Goal: Task Accomplishment & Management: Complete application form

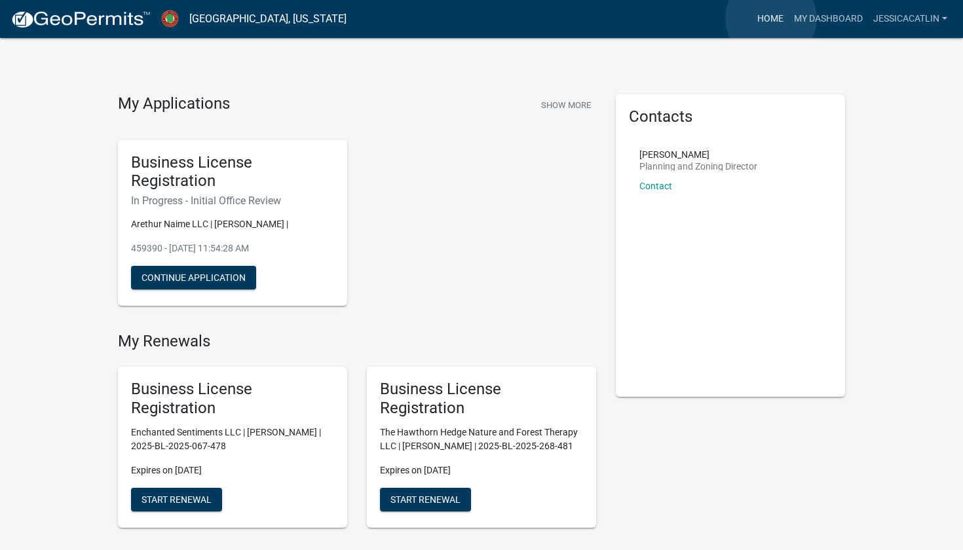
click at [771, 18] on link "Home" at bounding box center [770, 19] width 37 height 25
click at [908, 22] on link "JessicaCatlin" at bounding box center [910, 19] width 84 height 25
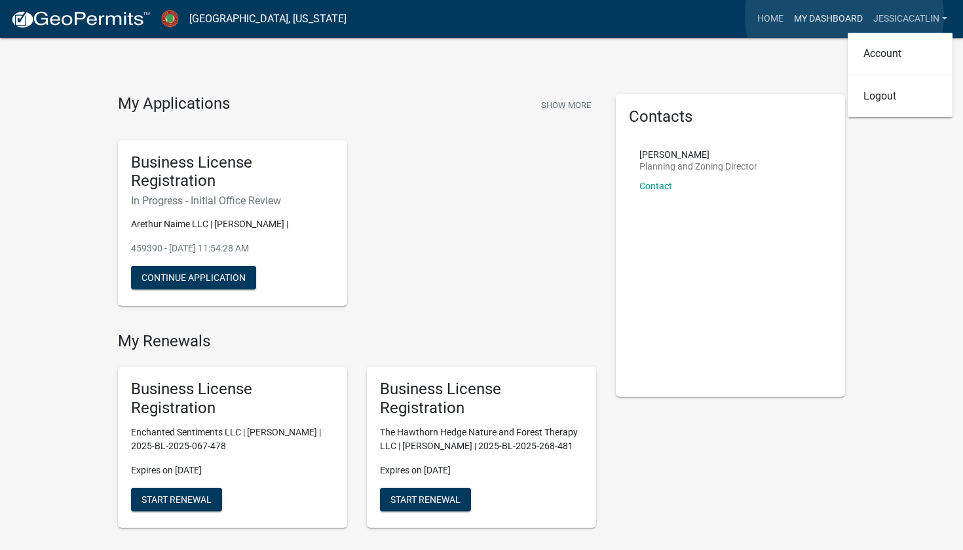
click at [844, 16] on link "My Dashboard" at bounding box center [828, 19] width 79 height 25
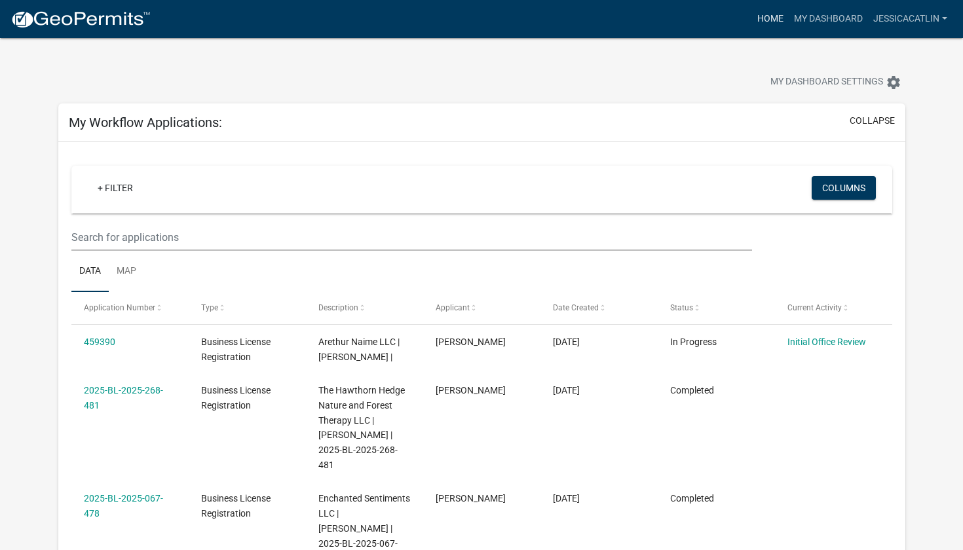
click at [764, 20] on link "Home" at bounding box center [770, 19] width 37 height 25
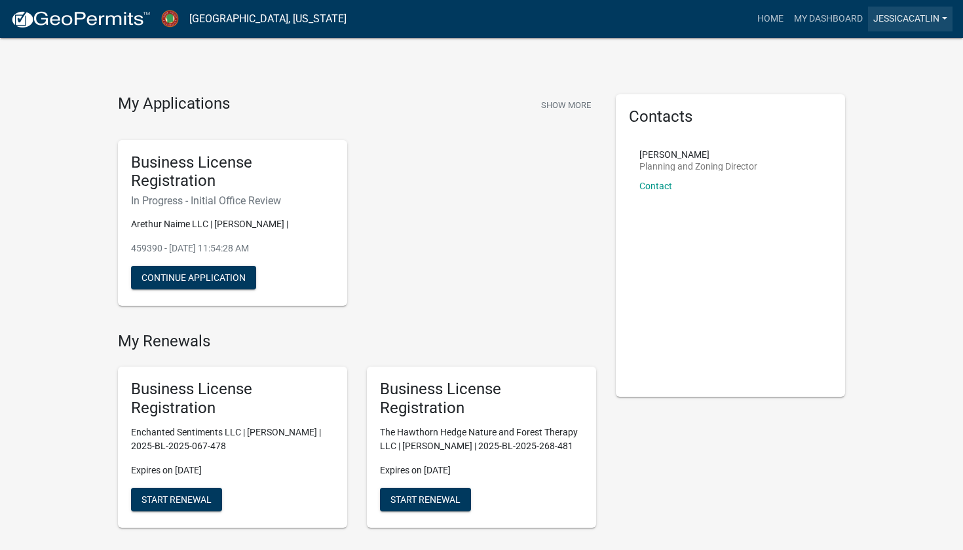
click at [941, 20] on link "JessicaCatlin" at bounding box center [910, 19] width 84 height 25
click at [897, 48] on link "Account" at bounding box center [900, 53] width 105 height 31
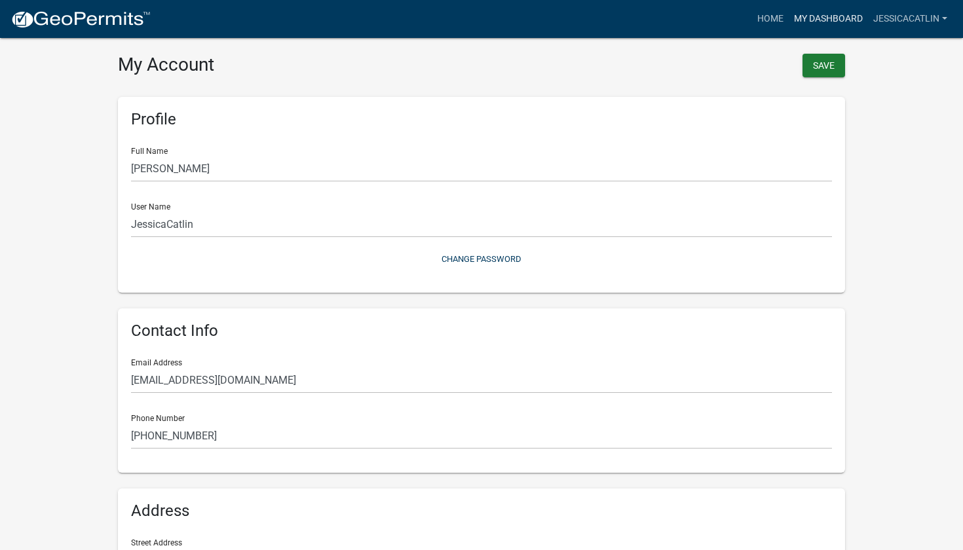
click at [821, 22] on link "My Dashboard" at bounding box center [828, 19] width 79 height 25
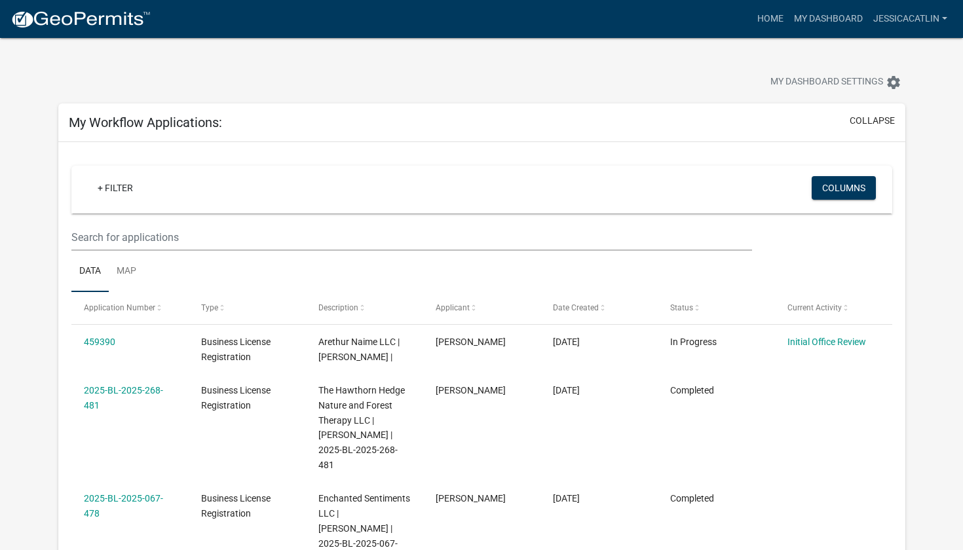
click at [105, 24] on img at bounding box center [80, 20] width 140 height 20
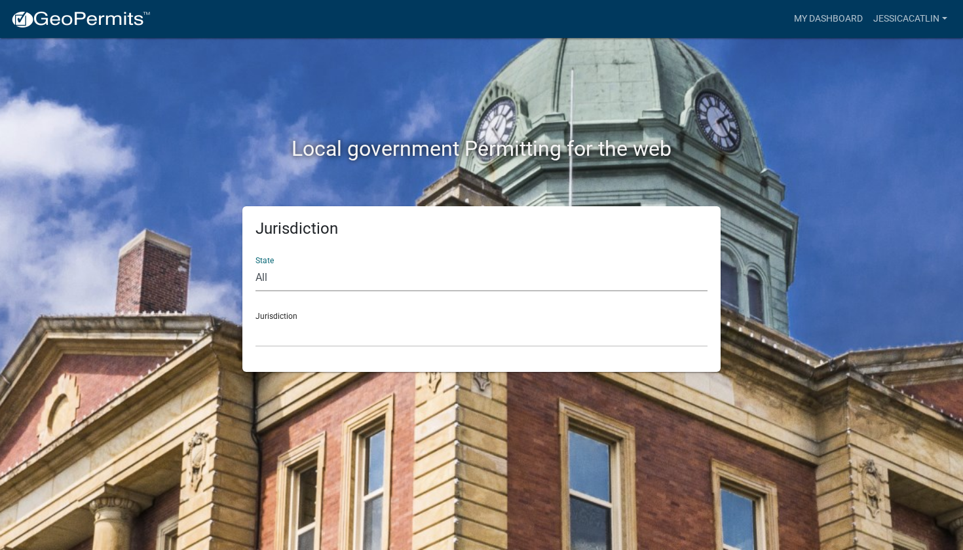
select select "[US_STATE]"
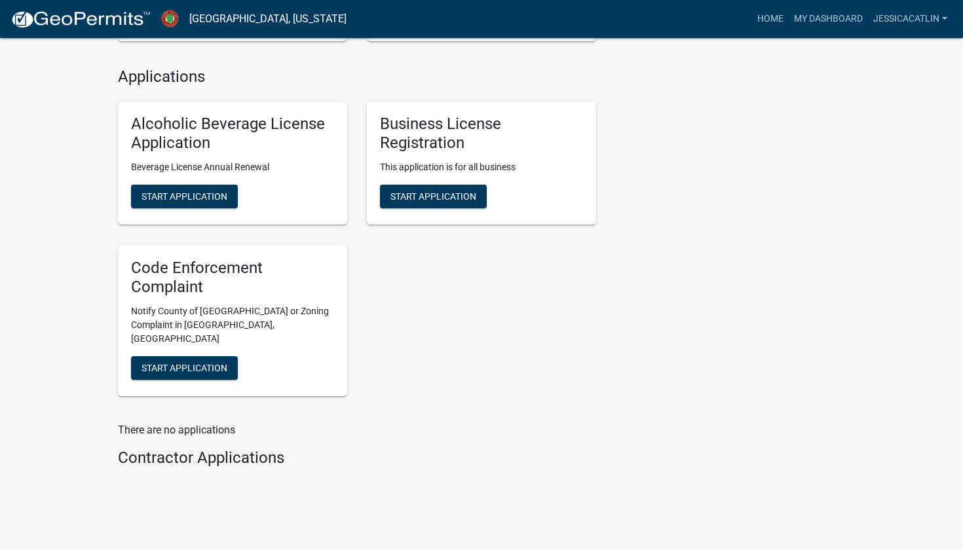
scroll to position [489, 0]
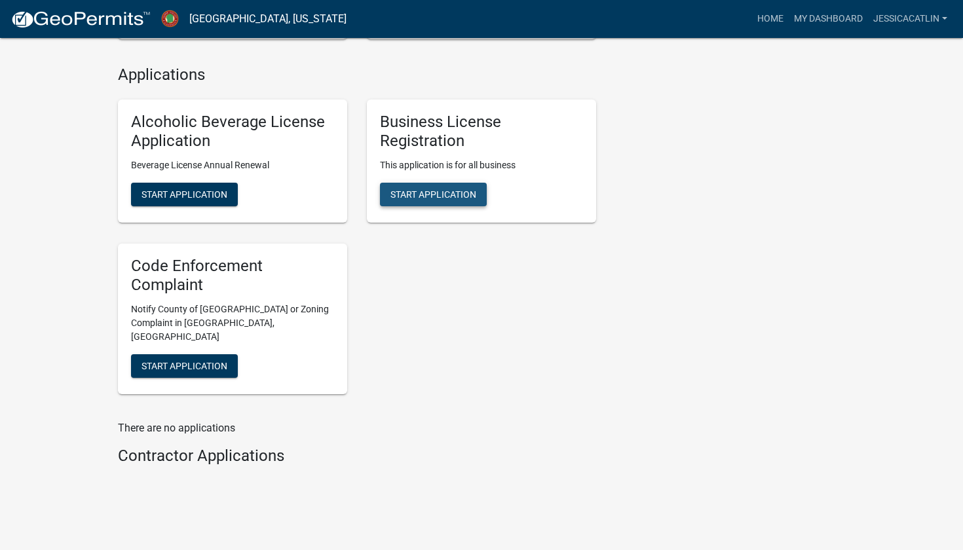
click at [441, 189] on span "Start Application" at bounding box center [433, 194] width 86 height 10
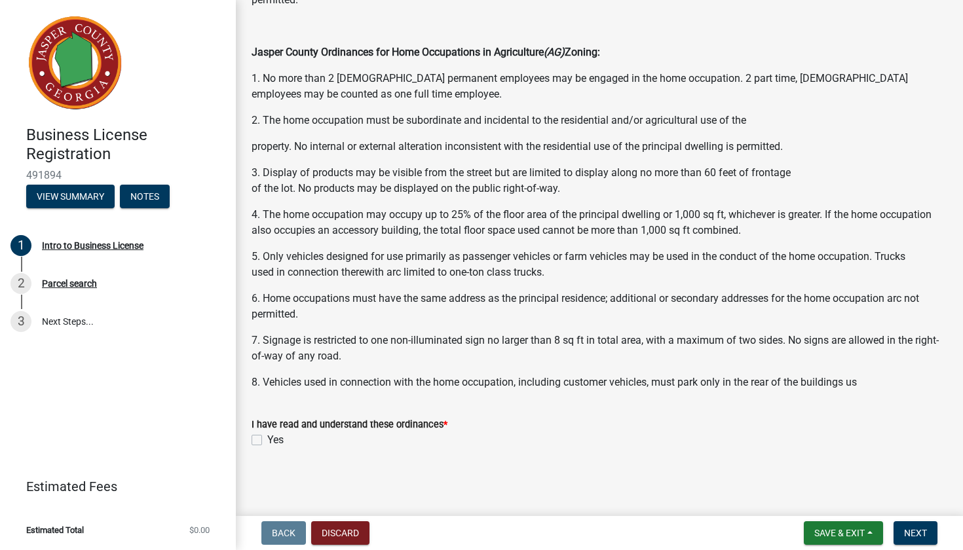
scroll to position [922, 0]
click at [267, 441] on label "Yes" at bounding box center [275, 441] width 16 height 16
click at [267, 441] on input "Yes" at bounding box center [271, 437] width 9 height 9
checkbox input "true"
click at [849, 534] on span "Save & Exit" at bounding box center [839, 533] width 50 height 10
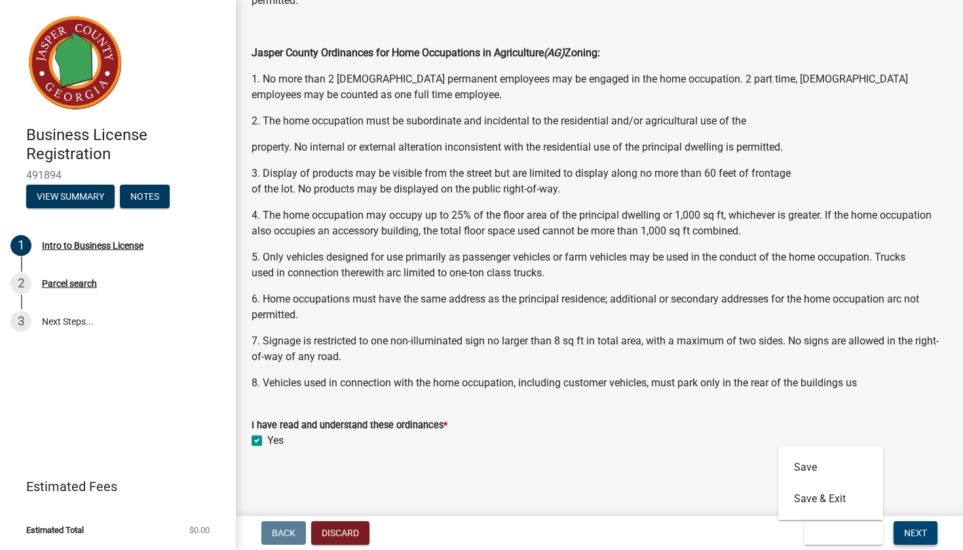
click at [917, 532] on span "Next" at bounding box center [915, 533] width 23 height 10
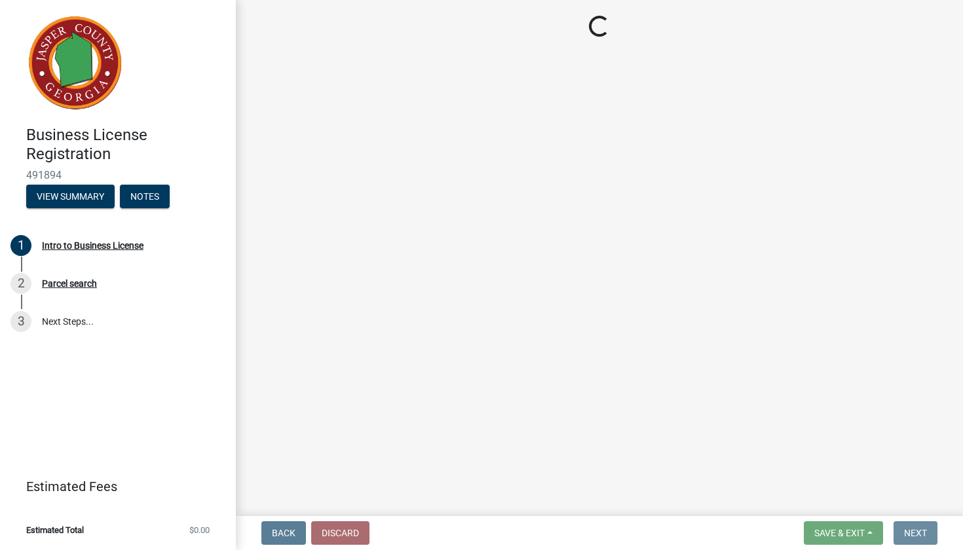
scroll to position [0, 0]
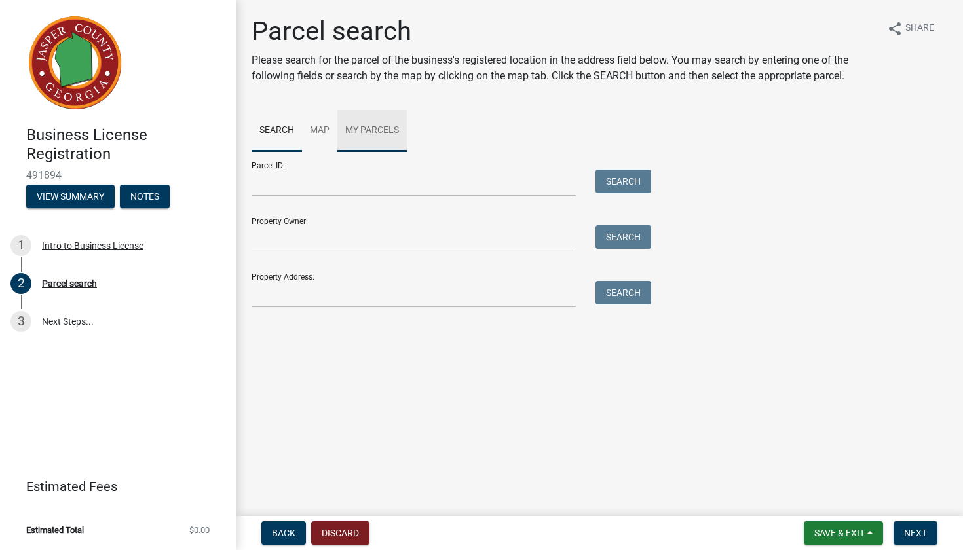
click at [381, 133] on link "My Parcels" at bounding box center [371, 131] width 69 height 42
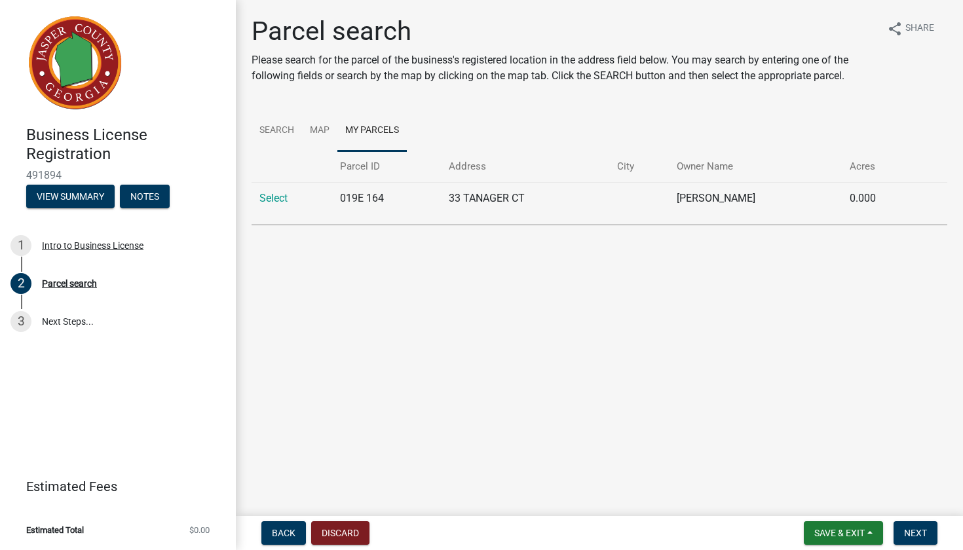
click at [389, 198] on td "019E 164" at bounding box center [386, 198] width 109 height 32
click at [355, 199] on td "019E 164" at bounding box center [386, 198] width 109 height 32
click at [284, 197] on link "Select" at bounding box center [273, 198] width 28 height 12
click at [274, 202] on link "Select" at bounding box center [273, 198] width 28 height 12
click at [273, 198] on link "Select" at bounding box center [273, 198] width 28 height 12
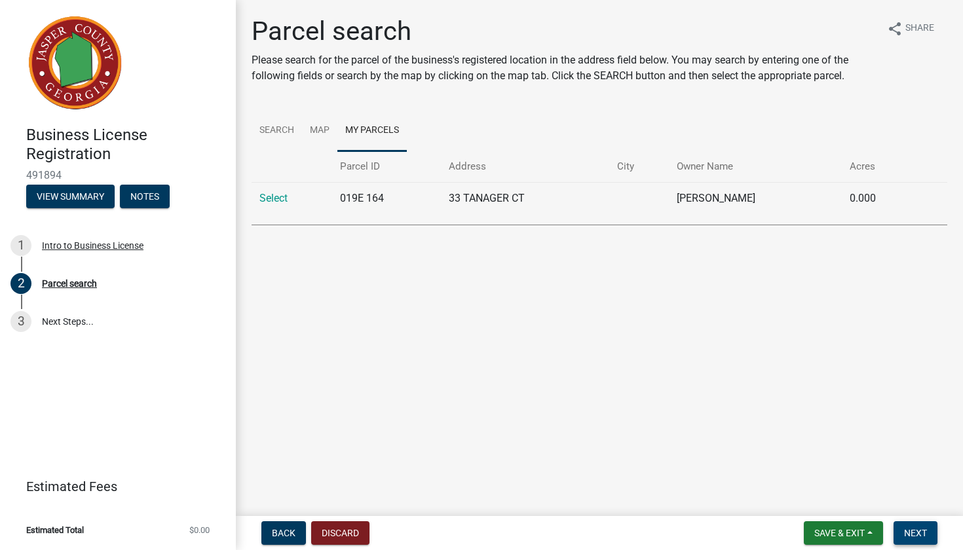
click at [913, 538] on span "Next" at bounding box center [915, 533] width 23 height 10
click at [272, 196] on link "Select" at bounding box center [273, 198] width 28 height 12
click at [349, 192] on td "019E 164" at bounding box center [386, 198] width 109 height 32
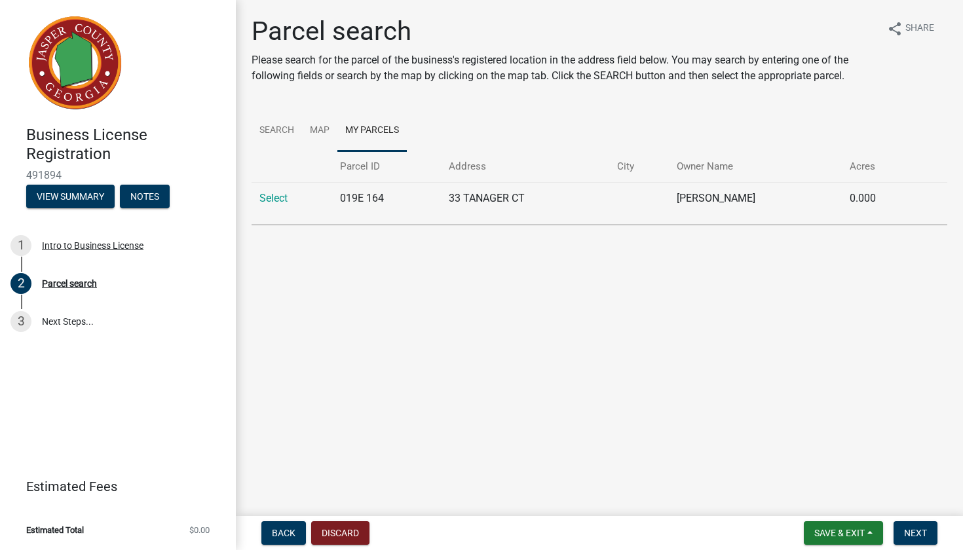
click at [352, 196] on td "019E 164" at bounding box center [386, 198] width 109 height 32
drag, startPoint x: 338, startPoint y: 194, endPoint x: 381, endPoint y: 194, distance: 42.6
click at [381, 194] on td "019E 164" at bounding box center [386, 198] width 109 height 32
copy td "019E 164"
click at [275, 127] on link "Search" at bounding box center [277, 131] width 50 height 42
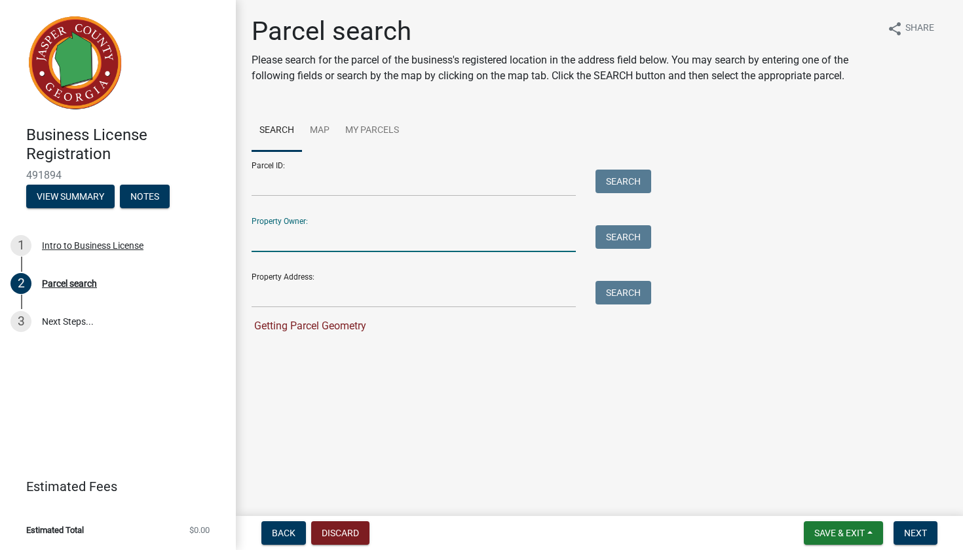
click at [323, 235] on input "Property Owner:" at bounding box center [414, 238] width 324 height 27
click at [621, 244] on button "Search" at bounding box center [623, 237] width 56 height 24
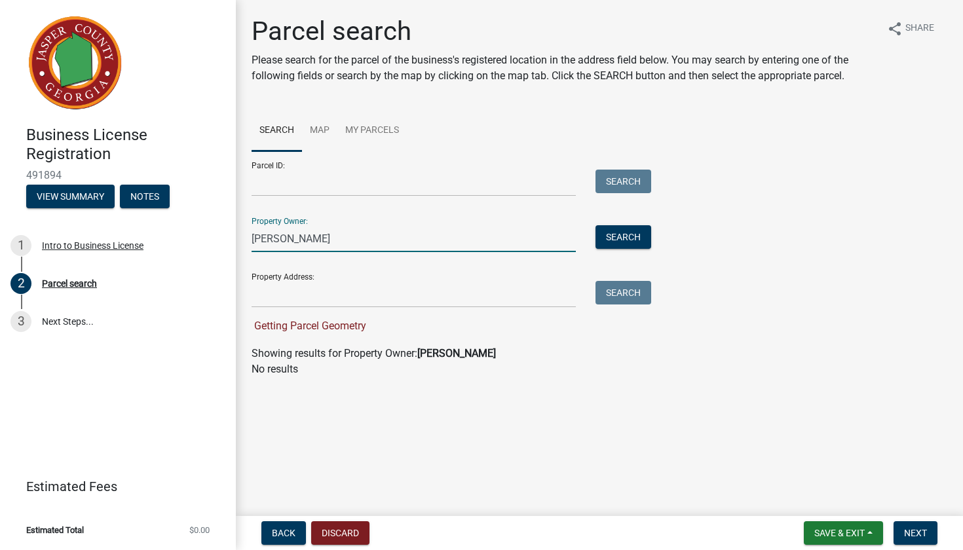
click at [326, 242] on input "[PERSON_NAME]" at bounding box center [414, 238] width 324 height 27
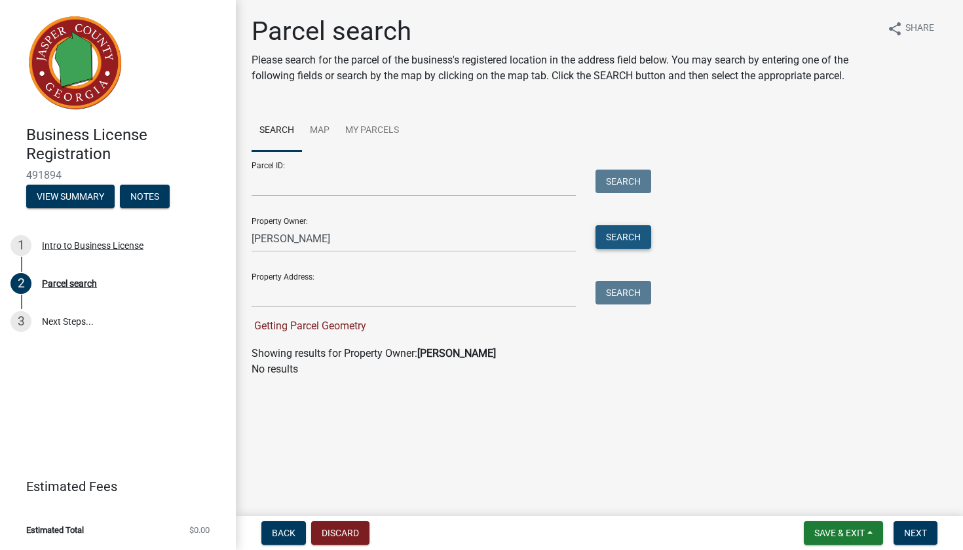
drag, startPoint x: 329, startPoint y: 245, endPoint x: 641, endPoint y: 242, distance: 312.4
click at [641, 242] on button "Search" at bounding box center [623, 237] width 56 height 24
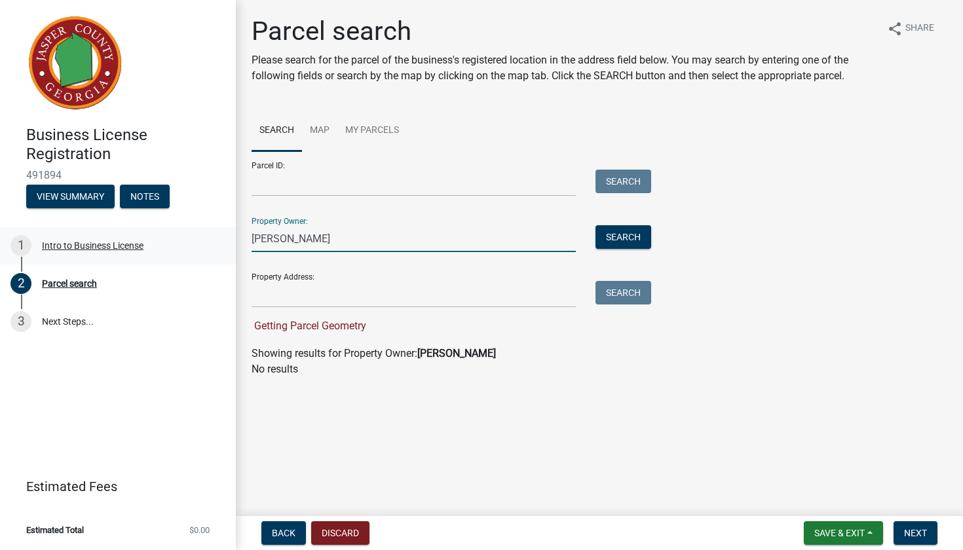
drag, startPoint x: 351, startPoint y: 239, endPoint x: 185, endPoint y: 234, distance: 165.8
click at [185, 234] on div "Business License Registration 491894 View Summary Notes 1 Intro to Business Lic…" at bounding box center [481, 275] width 963 height 550
type input "[PERSON_NAME]"
drag, startPoint x: 197, startPoint y: 236, endPoint x: 613, endPoint y: 236, distance: 415.9
click at [613, 236] on button "Search" at bounding box center [623, 237] width 56 height 24
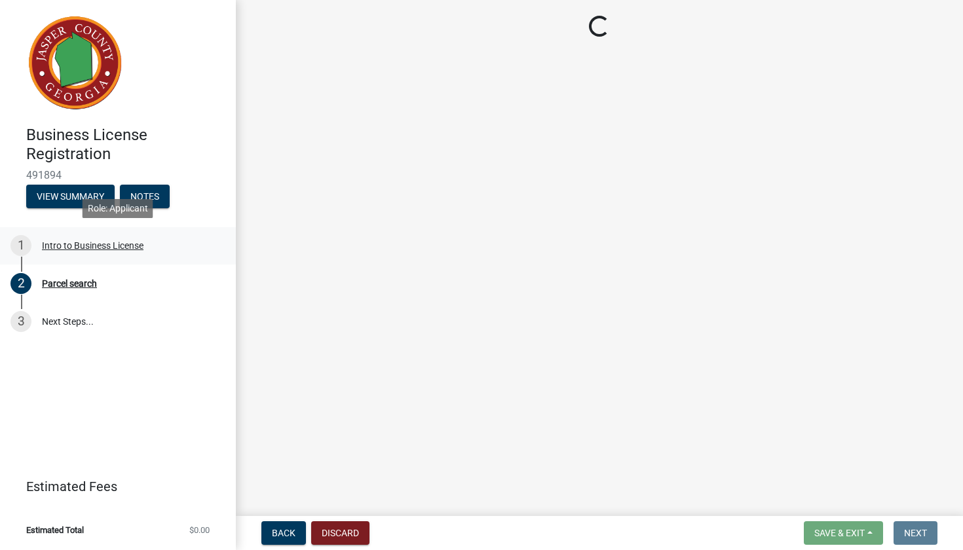
drag, startPoint x: 335, startPoint y: 242, endPoint x: 209, endPoint y: 240, distance: 126.4
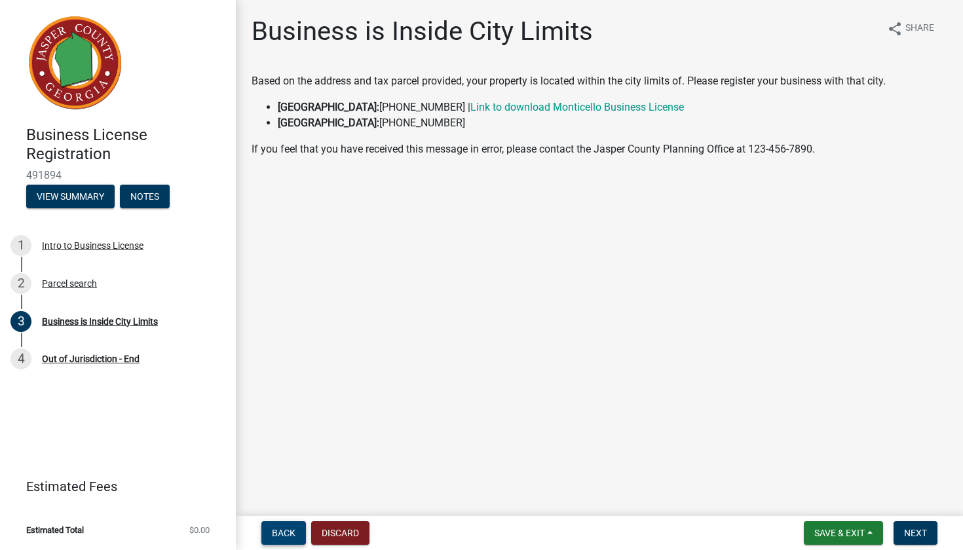
click at [288, 531] on span "Back" at bounding box center [284, 533] width 24 height 10
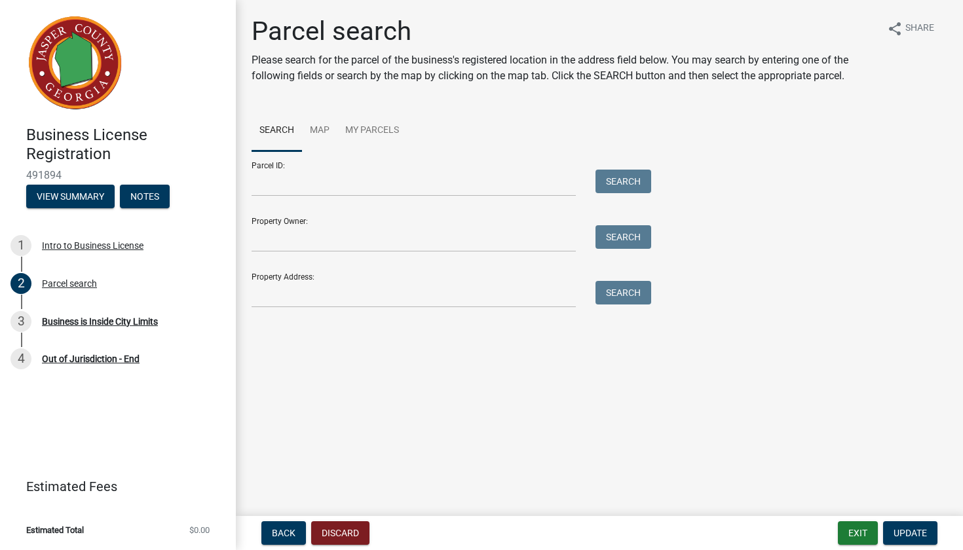
click at [301, 369] on main "Parcel search Please search for the parcel of the business's registered locatio…" at bounding box center [599, 255] width 727 height 511
click at [316, 184] on input "Parcel ID:" at bounding box center [414, 183] width 324 height 27
click at [288, 535] on span "Back" at bounding box center [284, 533] width 24 height 10
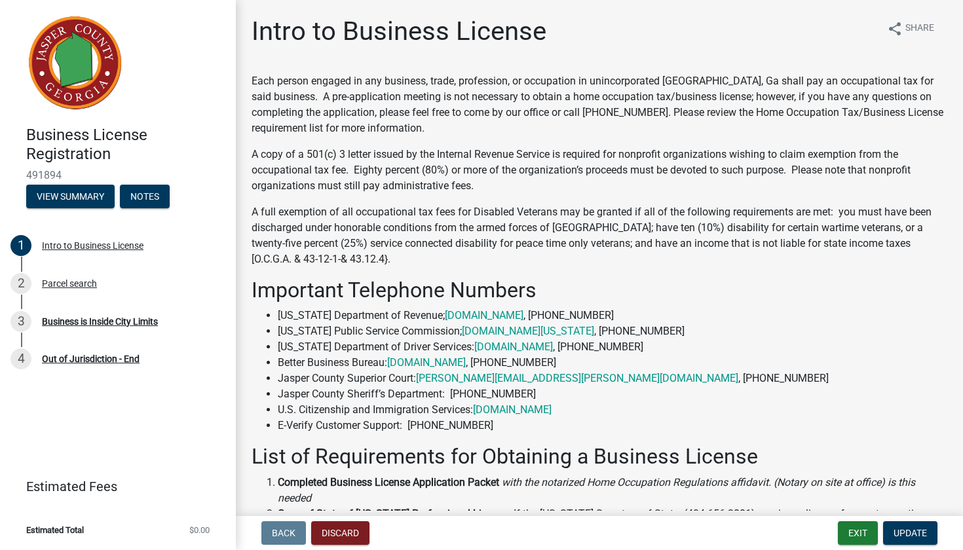
click at [570, 352] on li "[US_STATE] Department of Driver Services: [DOMAIN_NAME] , [PHONE_NUMBER]" at bounding box center [612, 347] width 669 height 16
click at [745, 234] on p "A full exemption of all occupational tax fees for Disabled Veterans may be gran…" at bounding box center [600, 235] width 696 height 63
click at [701, 305] on div "Each person engaged in any business, trade, profession, or occupation in uninco…" at bounding box center [600, 357] width 696 height 569
click at [743, 339] on li "[US_STATE] Public Service Commission; [DOMAIN_NAME][US_STATE] , [PHONE_NUMBER]" at bounding box center [612, 332] width 669 height 16
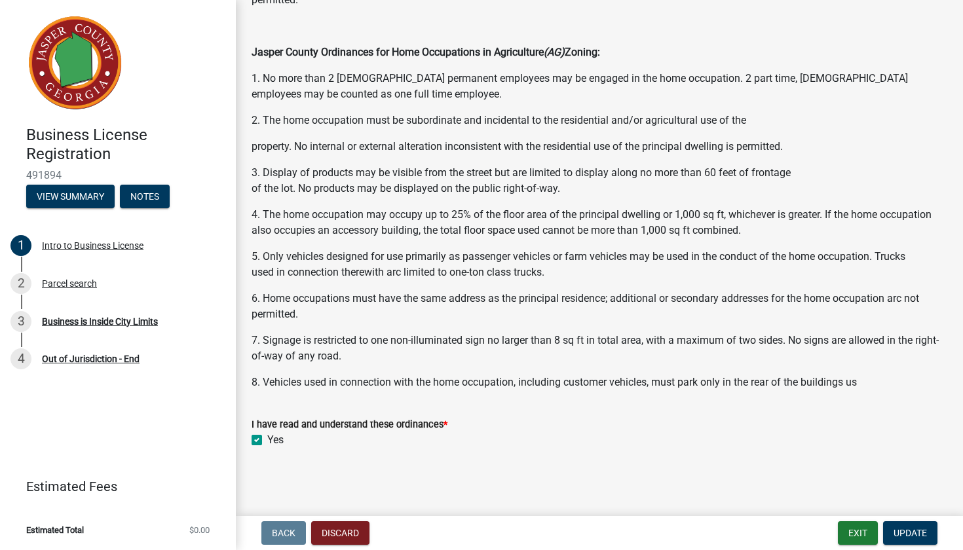
scroll to position [922, 0]
click at [906, 537] on span "Update" at bounding box center [909, 533] width 33 height 10
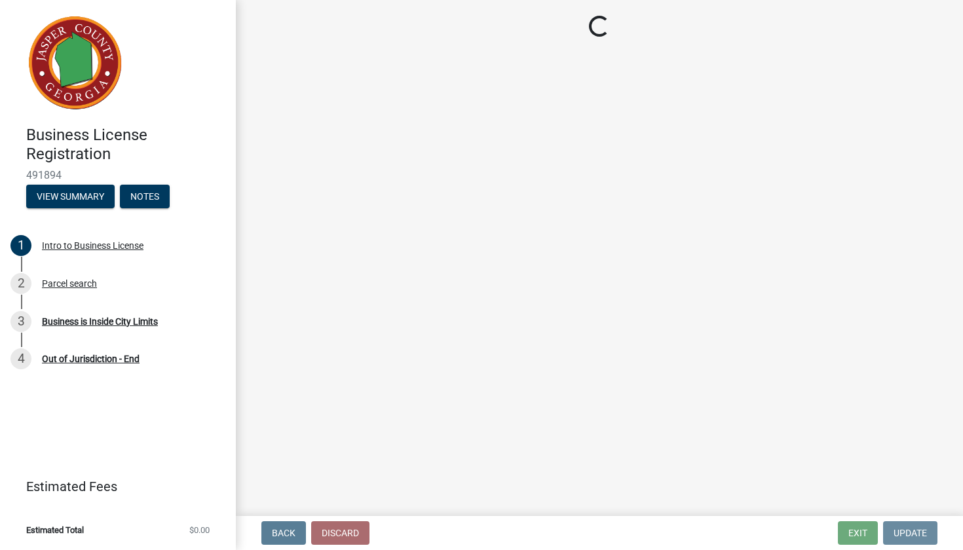
scroll to position [0, 0]
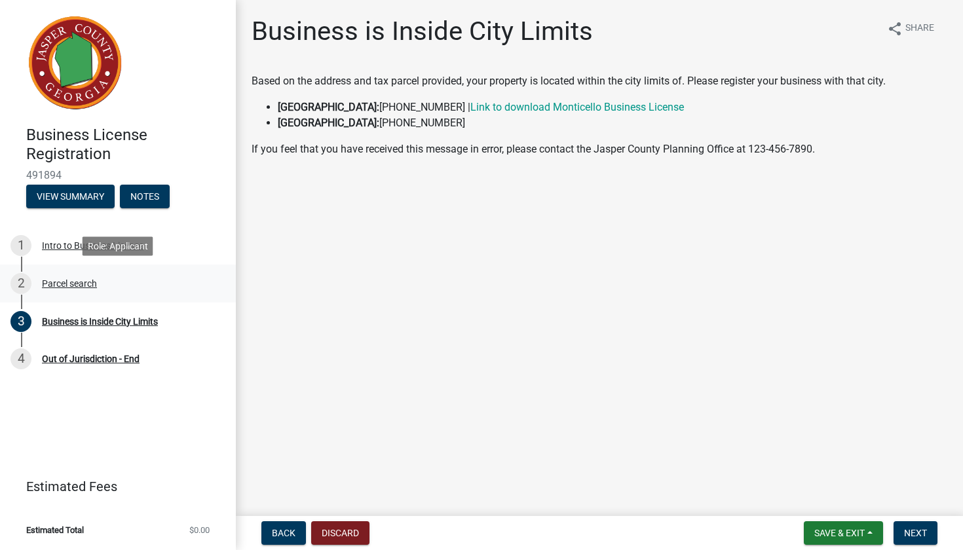
click at [60, 279] on div "Parcel search" at bounding box center [69, 283] width 55 height 9
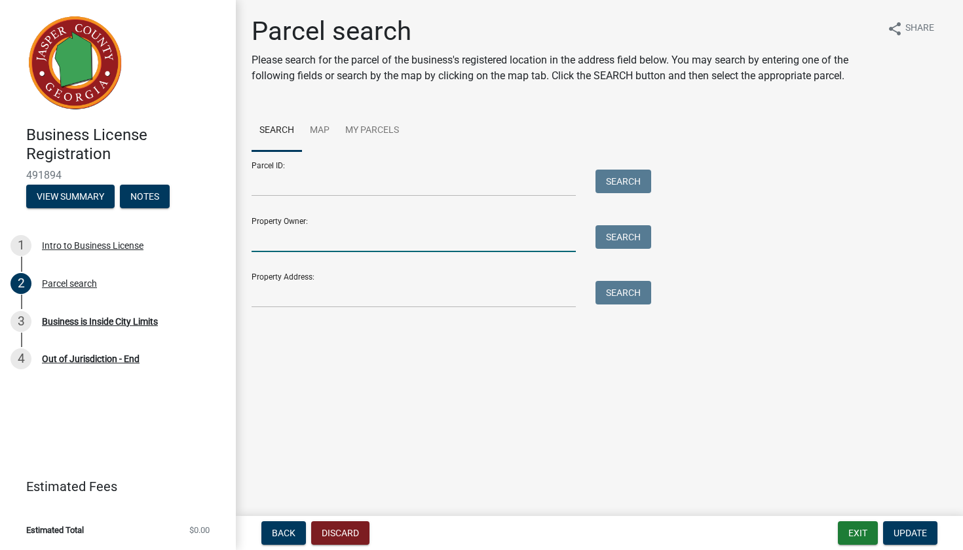
click at [289, 234] on input "Property Owner:" at bounding box center [414, 238] width 324 height 27
drag, startPoint x: 333, startPoint y: 240, endPoint x: 239, endPoint y: 236, distance: 94.4
click at [239, 238] on div "Parcel search Please search for the parcel of the business's registered locatio…" at bounding box center [599, 168] width 727 height 304
click at [311, 242] on input "[PERSON_NAME]" at bounding box center [414, 238] width 324 height 27
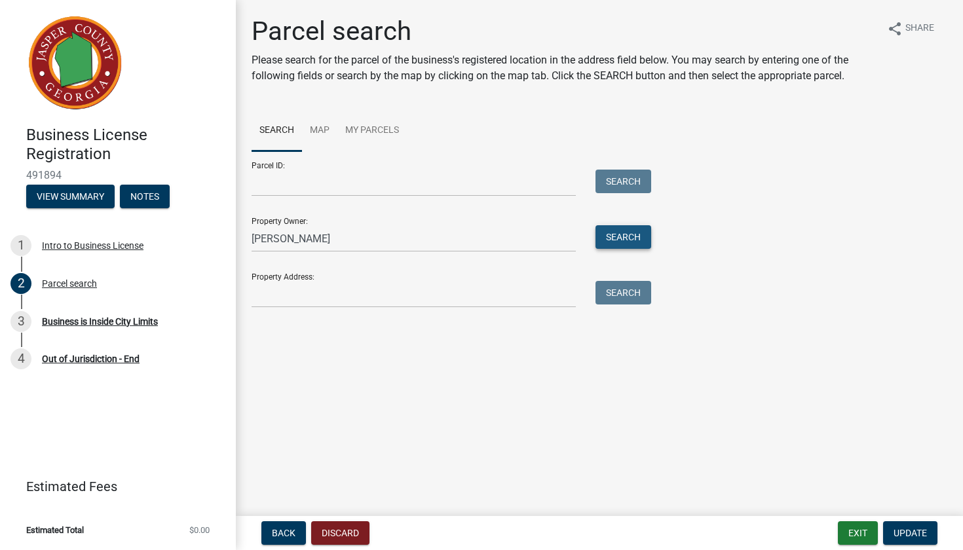
click at [619, 233] on button "Search" at bounding box center [623, 237] width 56 height 24
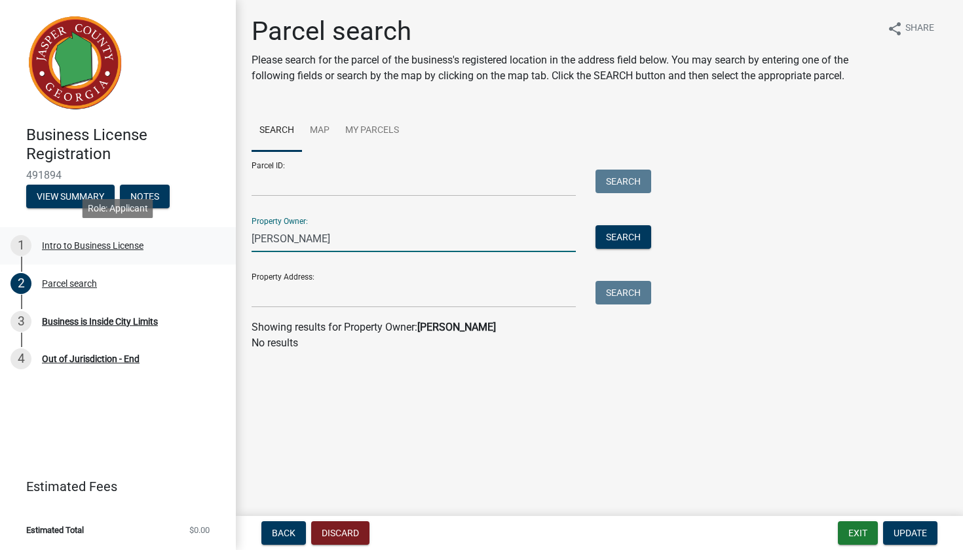
drag, startPoint x: 332, startPoint y: 239, endPoint x: 219, endPoint y: 240, distance: 113.3
click at [219, 240] on div "Business License Registration 491894 View Summary Notes 1 Intro to Business Lic…" at bounding box center [481, 275] width 963 height 550
type input "[PERSON_NAME]"
click at [610, 235] on button "Search" at bounding box center [623, 237] width 56 height 24
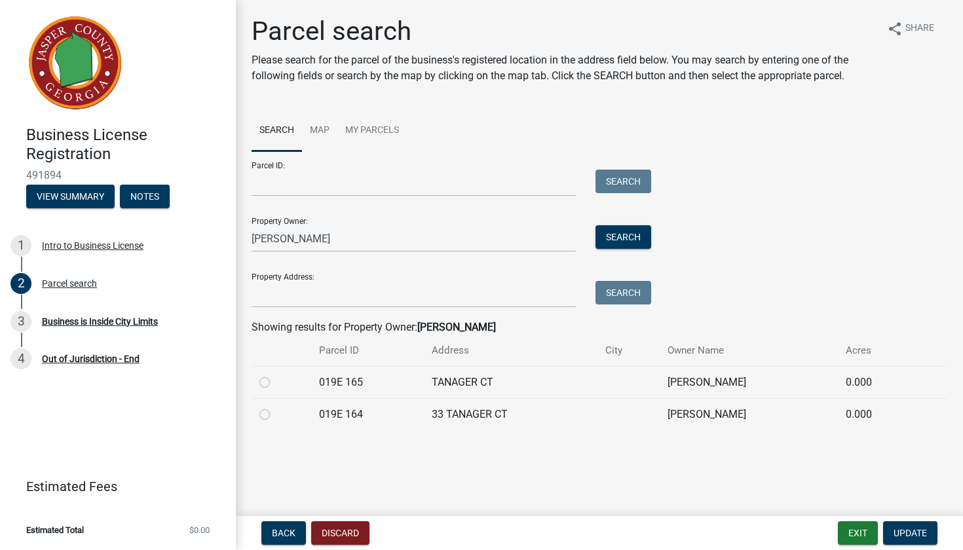
click at [275, 407] on label at bounding box center [275, 407] width 0 height 0
click at [275, 414] on 164 "radio" at bounding box center [279, 411] width 9 height 9
radio 164 "true"
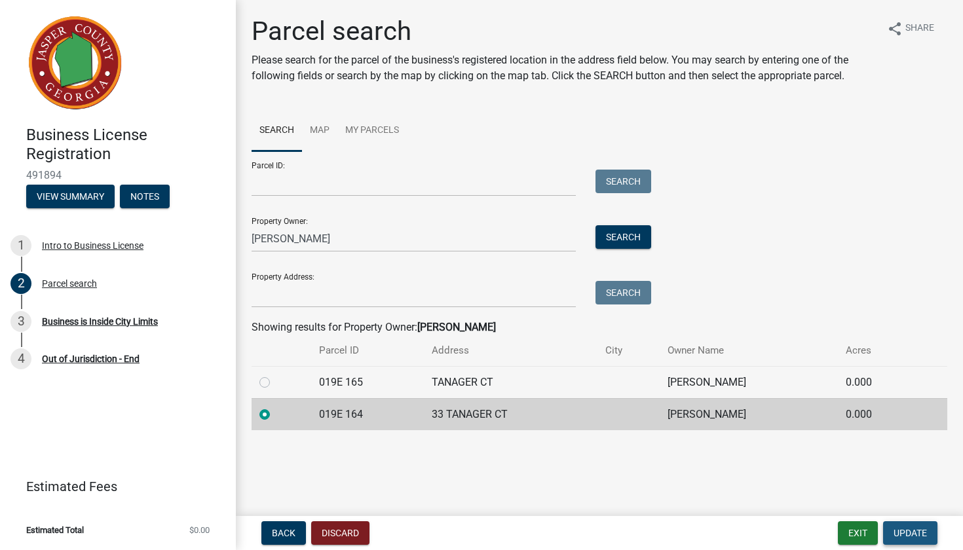
click at [905, 531] on span "Update" at bounding box center [909, 533] width 33 height 10
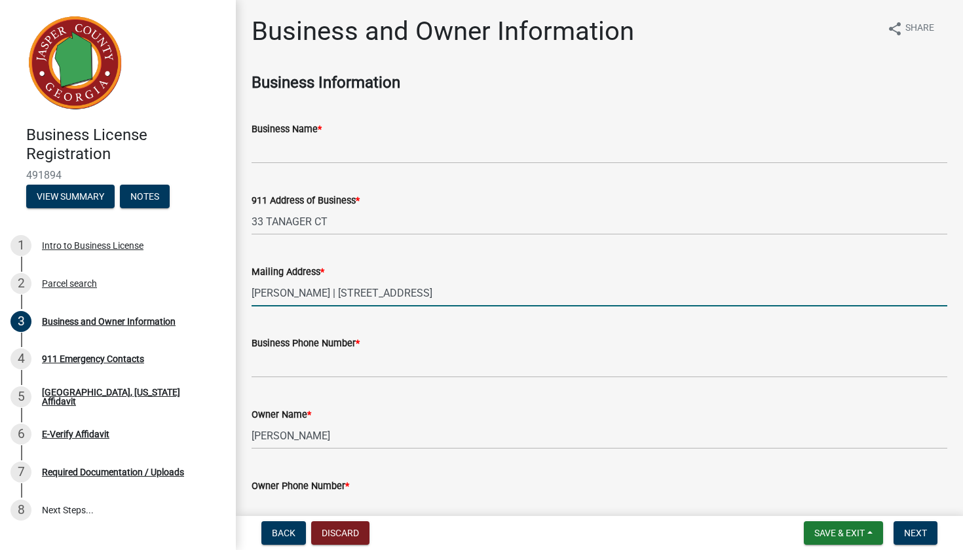
drag, startPoint x: 253, startPoint y: 291, endPoint x: 445, endPoint y: 293, distance: 191.3
click at [445, 293] on input "[PERSON_NAME] | [STREET_ADDRESS]" at bounding box center [600, 293] width 696 height 27
type input "PO Box 692| [GEOGRAPHIC_DATA]"
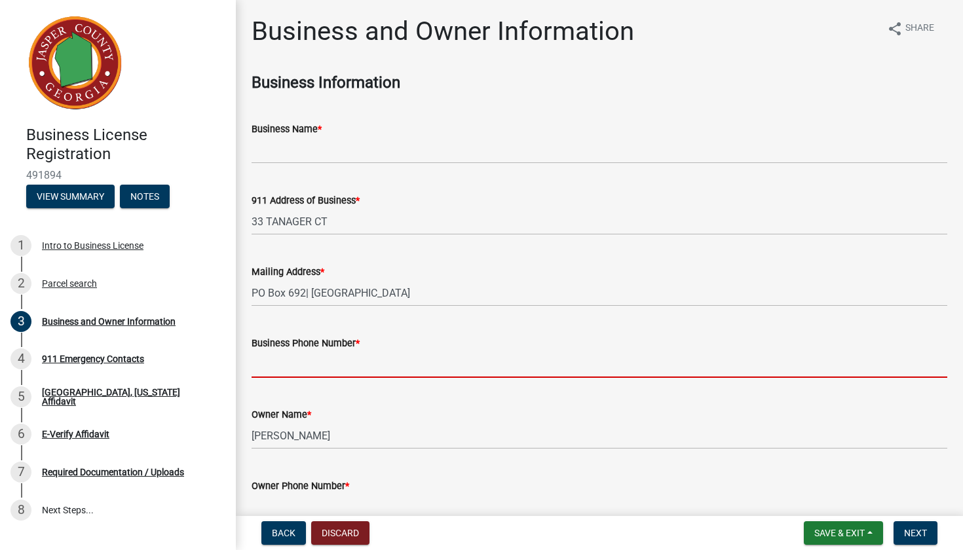
click at [323, 362] on input "Business Phone Number *" at bounding box center [600, 364] width 696 height 27
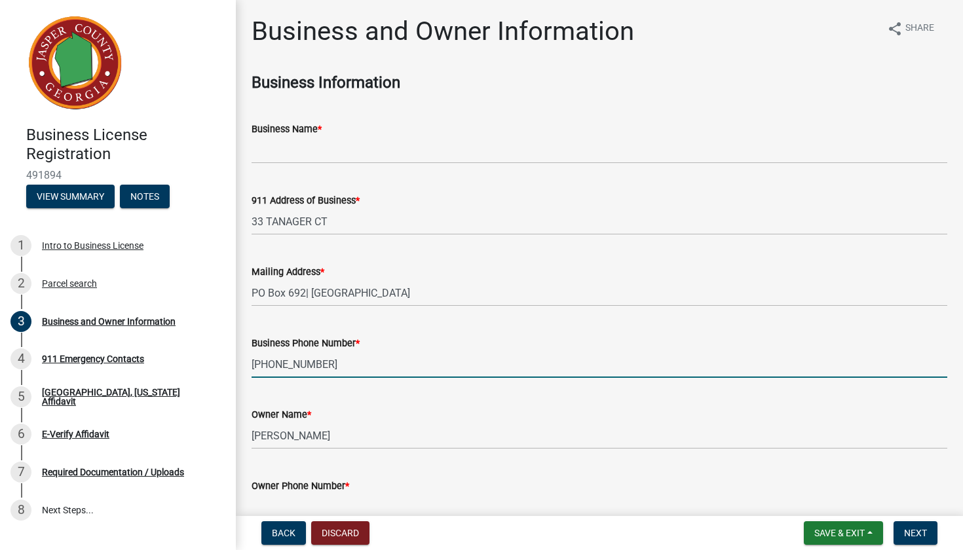
type input "[PHONE_NUMBER]"
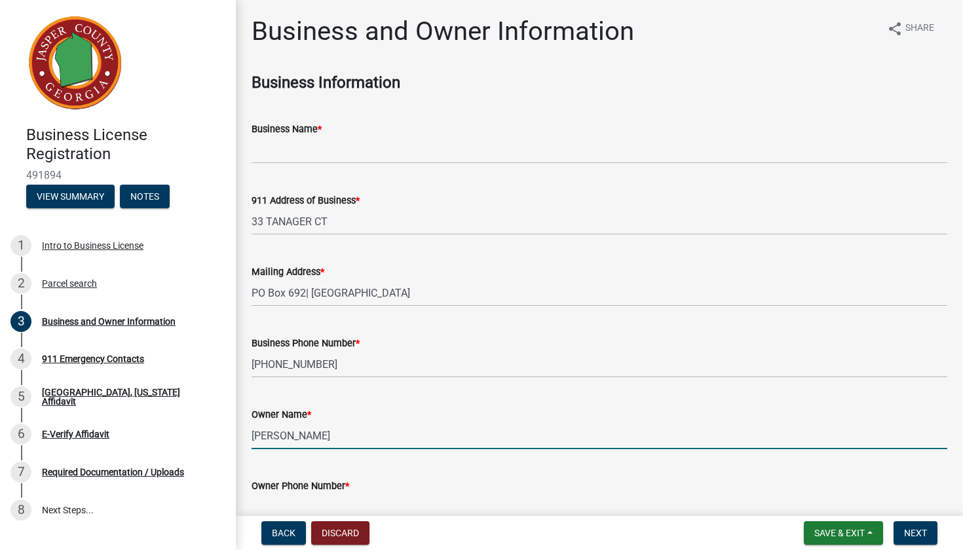
drag, startPoint x: 360, startPoint y: 437, endPoint x: 238, endPoint y: 422, distance: 123.3
type input "[PERSON_NAME]"
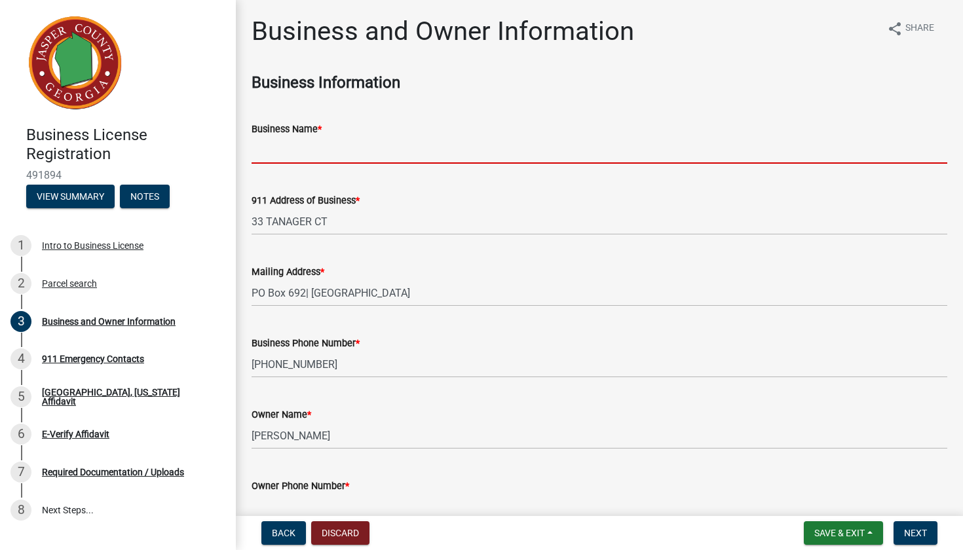
click at [329, 149] on input "Business Name *" at bounding box center [600, 150] width 696 height 27
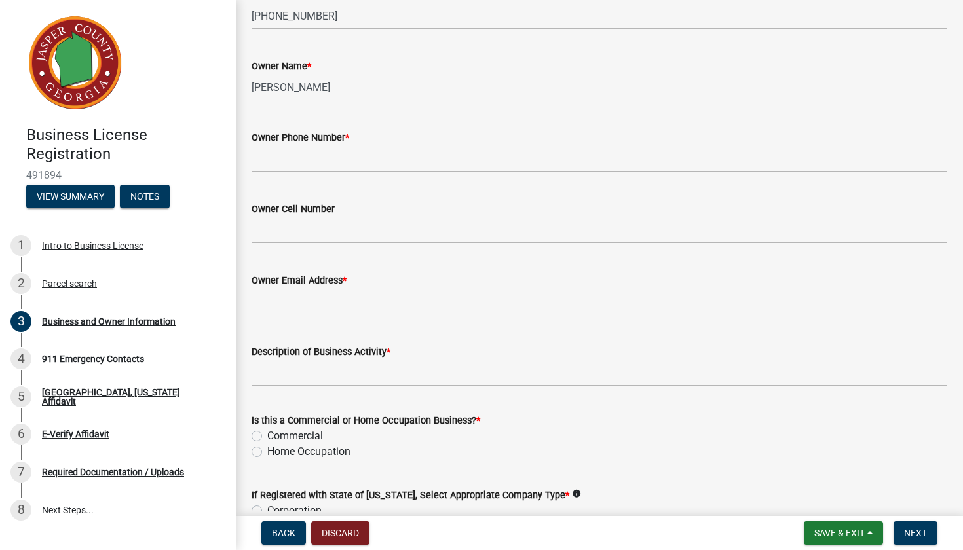
scroll to position [360, 0]
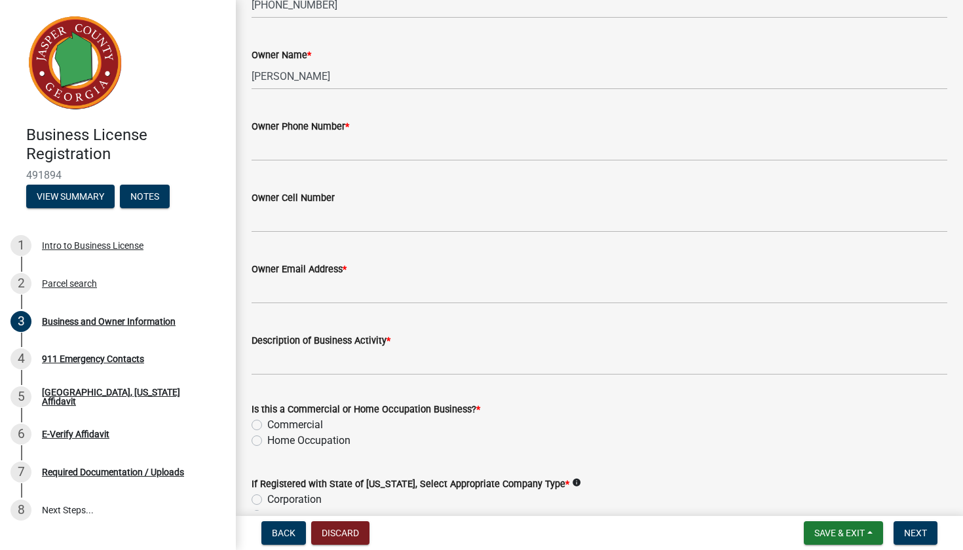
type input "[PERSON_NAME] [PERSON_NAME]"
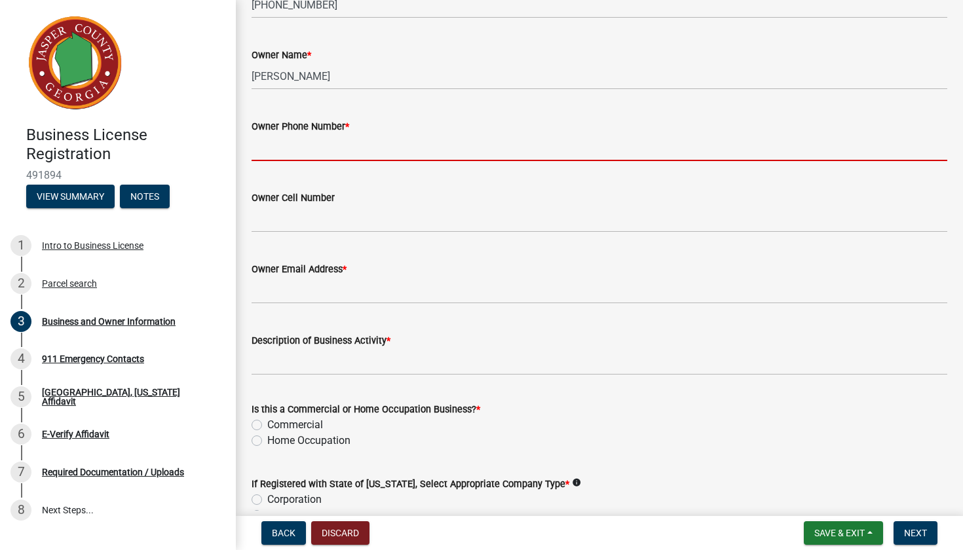
click at [365, 145] on input "Owner Phone Number *" at bounding box center [600, 147] width 696 height 27
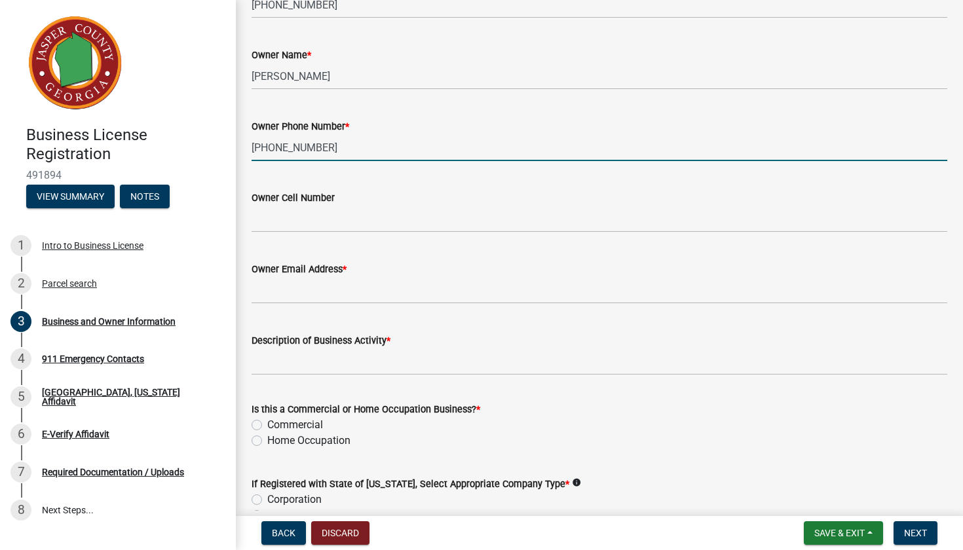
type input "[PHONE_NUMBER]"
click at [437, 291] on input "Owner Email Address *" at bounding box center [600, 290] width 696 height 27
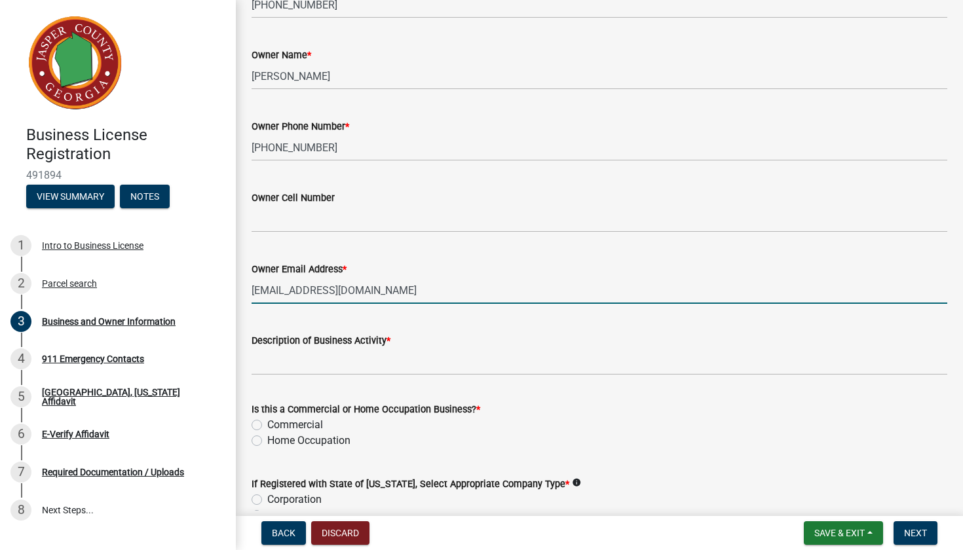
type input "[EMAIL_ADDRESS][DOMAIN_NAME]"
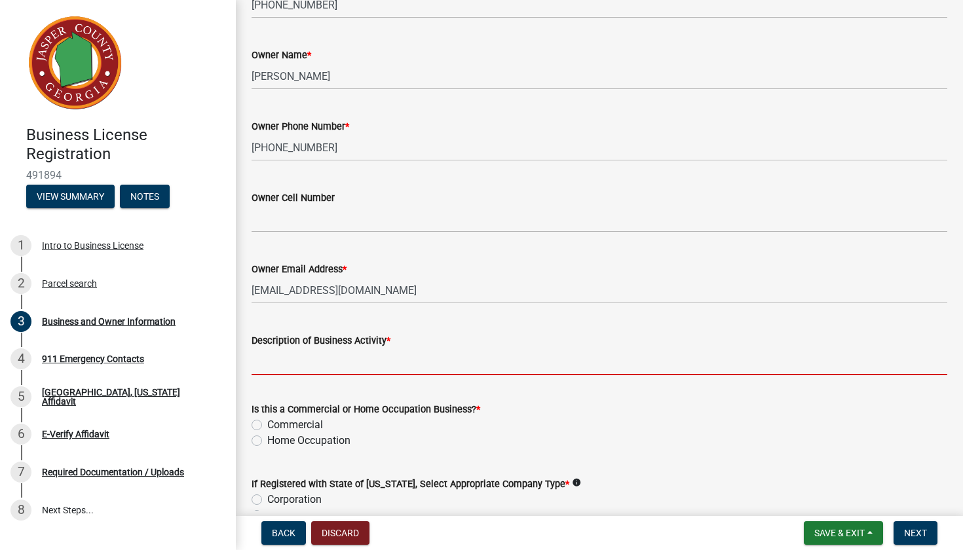
click at [503, 361] on input "Description of Business Activity *" at bounding box center [600, 361] width 696 height 27
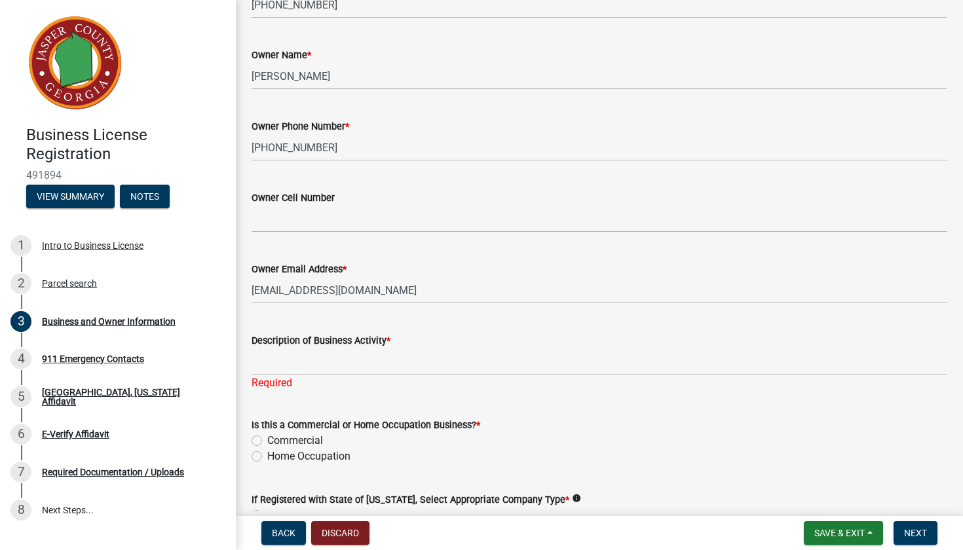
click at [255, 438] on div "Is this a Commercial or Home Occupation Business? * Commercial Home Occupation" at bounding box center [600, 440] width 696 height 47
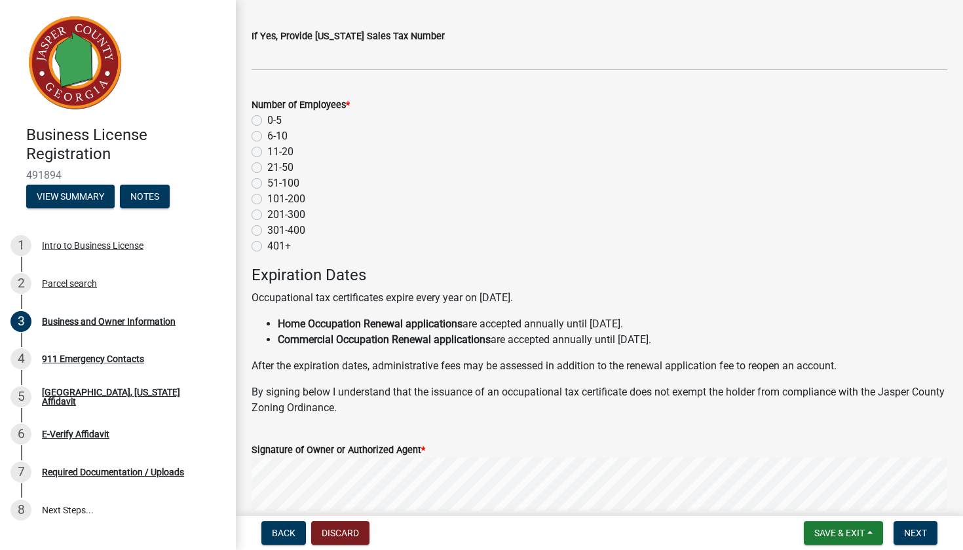
scroll to position [1129, 0]
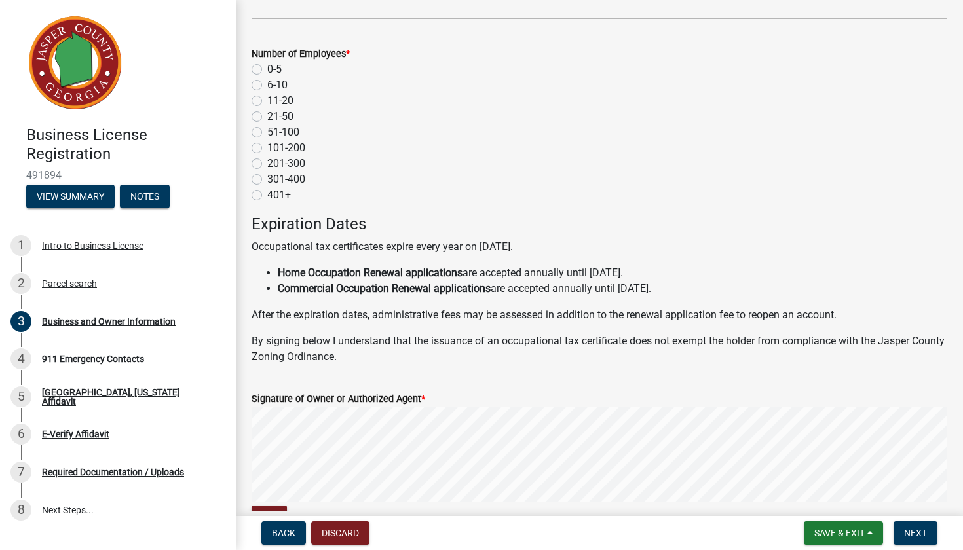
click at [267, 67] on label "0-5" at bounding box center [274, 70] width 14 height 16
click at [267, 67] on input "0-5" at bounding box center [271, 66] width 9 height 9
radio input "true"
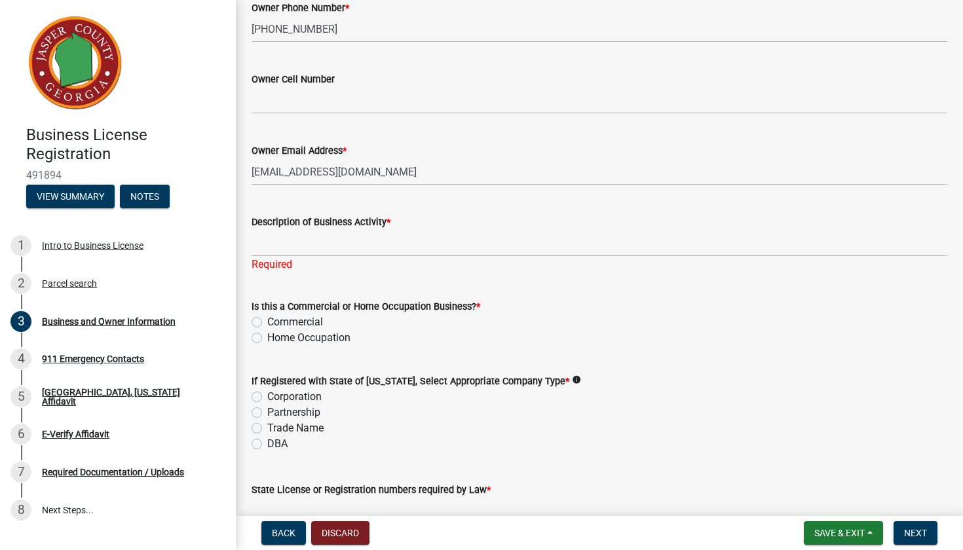
scroll to position [516, 0]
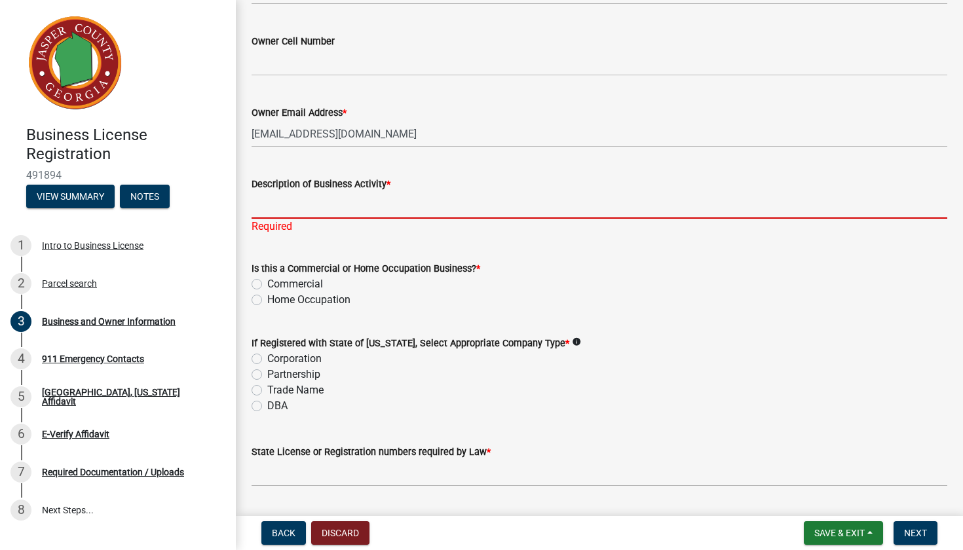
click at [561, 210] on input "Description of Business Activity *" at bounding box center [600, 205] width 696 height 27
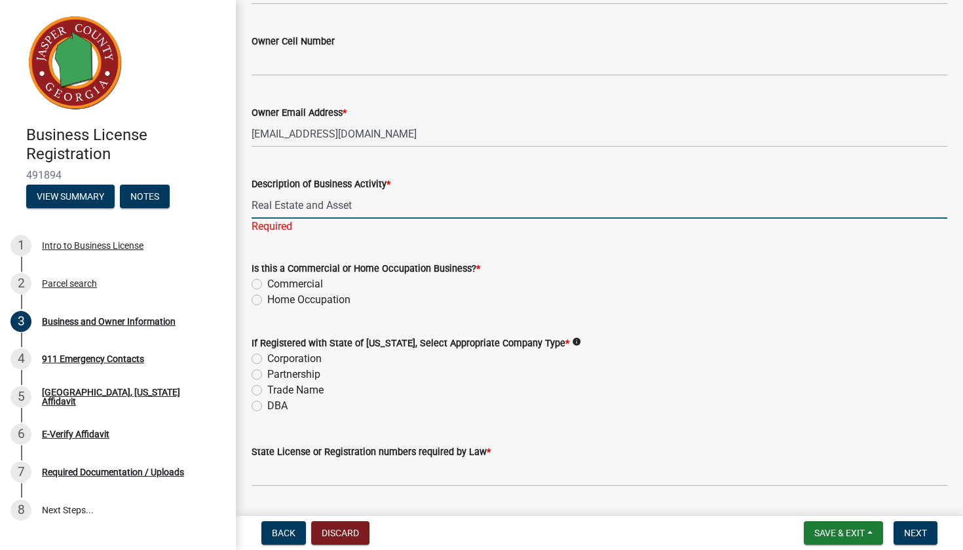
type input "Real Estate and Asset"
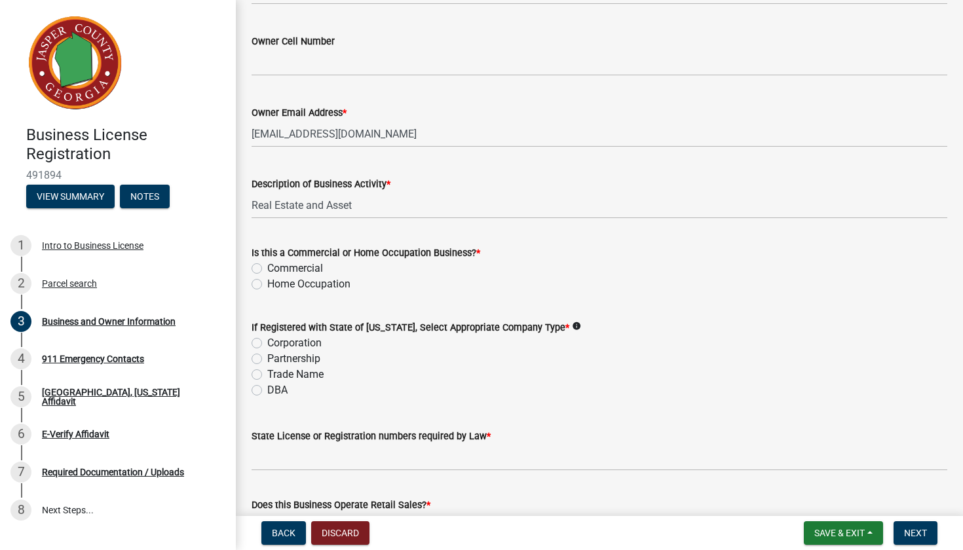
click at [258, 401] on wm-data-entity-input "If Registered with State of [US_STATE], Select Appropriate Company Type * info …" at bounding box center [600, 357] width 696 height 106
click at [267, 386] on label "DBA" at bounding box center [277, 390] width 20 height 16
click at [267, 386] on input "DBA" at bounding box center [271, 386] width 9 height 9
radio input "true"
click at [267, 282] on label "Home Occupation" at bounding box center [308, 284] width 83 height 16
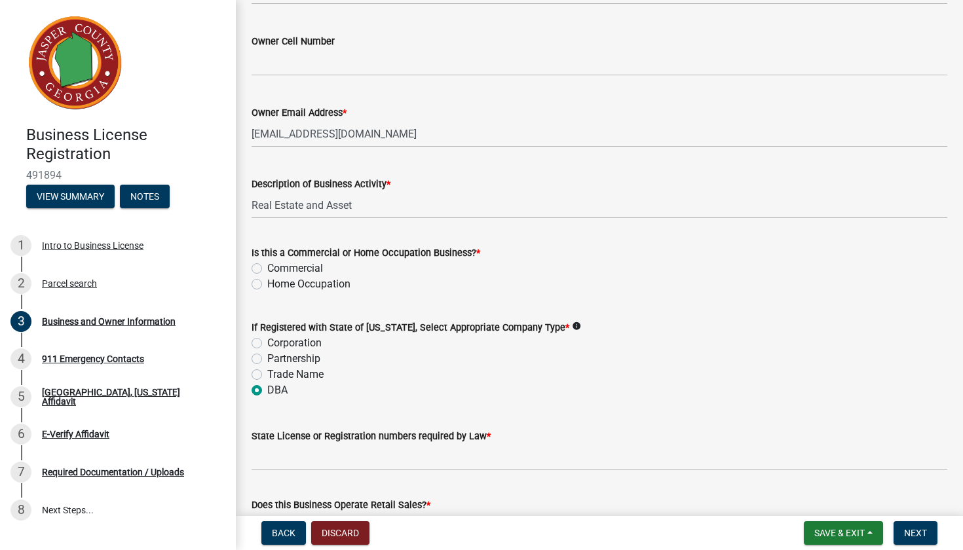
click at [267, 282] on input "Home Occupation" at bounding box center [271, 280] width 9 height 9
radio input "true"
click at [379, 206] on input "Real Estate and Asset" at bounding box center [600, 205] width 696 height 27
type input "Real Estate and Asset Recovery"
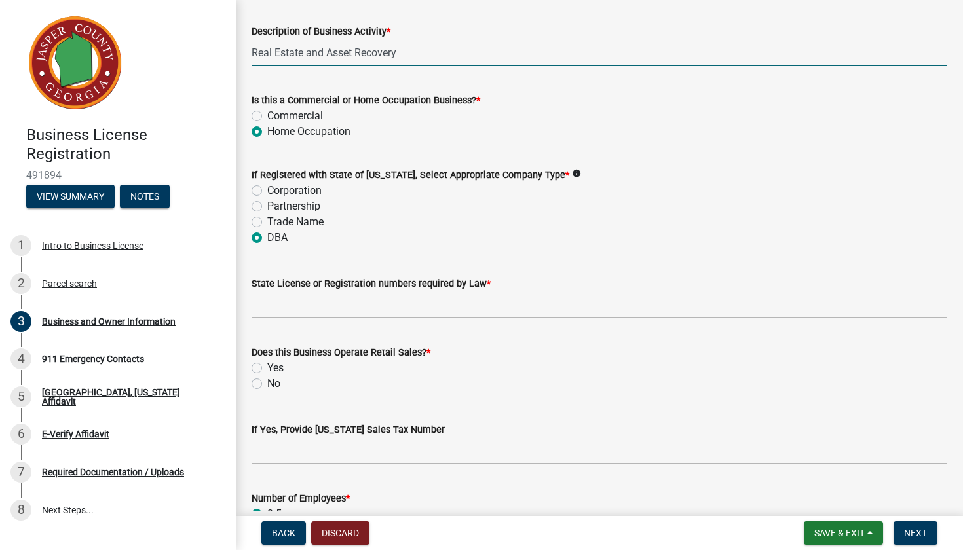
scroll to position [829, 0]
